Goal: Submit feedback/report problem: Submit feedback/report problem

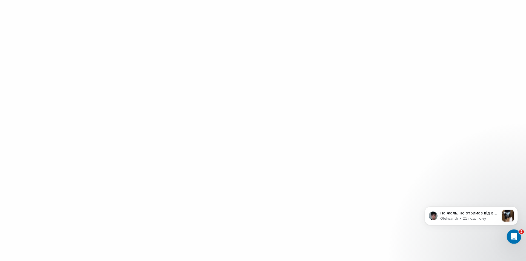
click at [514, 239] on icon "Відкрити програму для спілкування Intercom" at bounding box center [513, 235] width 9 height 9
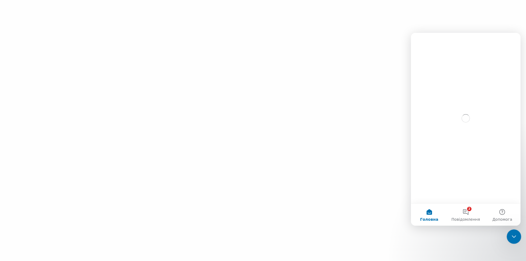
click at [510, 236] on icon "Закрити програму для спілкування Intercom" at bounding box center [513, 236] width 7 height 7
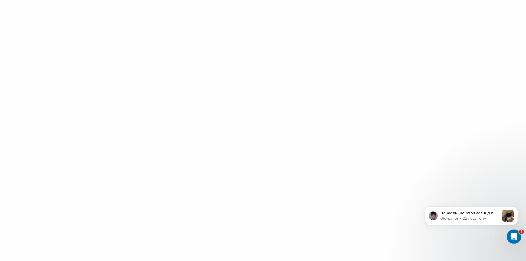
click at [512, 236] on icon "Відкрити програму для спілкування Intercom" at bounding box center [513, 235] width 9 height 9
click at [509, 237] on icon "Відкрити програму для спілкування Intercom" at bounding box center [513, 235] width 9 height 9
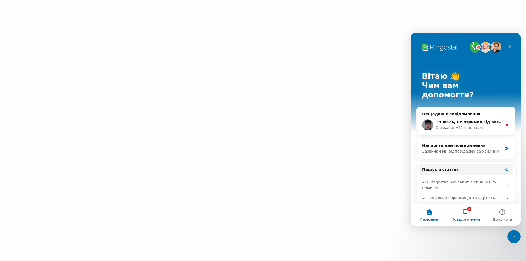
click at [468, 215] on button "2 Повідомлення" at bounding box center [465, 215] width 36 height 22
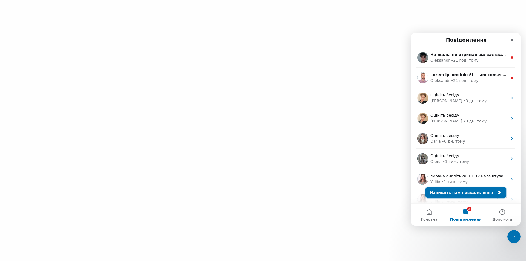
click at [469, 194] on button "Напишіть нам повідомлення" at bounding box center [465, 192] width 81 height 11
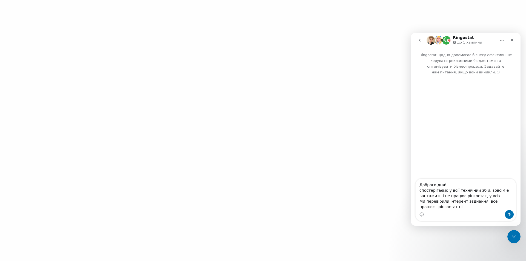
type textarea "Доброго дня! спостерігаємо у всії технічний збій, зовсім е вантажить і не працю…"
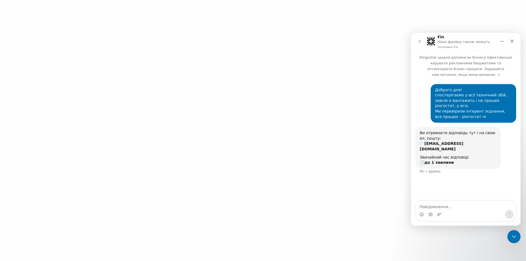
click at [87, 158] on div at bounding box center [263, 130] width 526 height 261
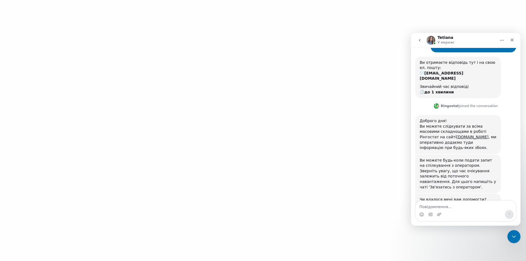
scroll to position [129, 0]
